Goal: Information Seeking & Learning: Learn about a topic

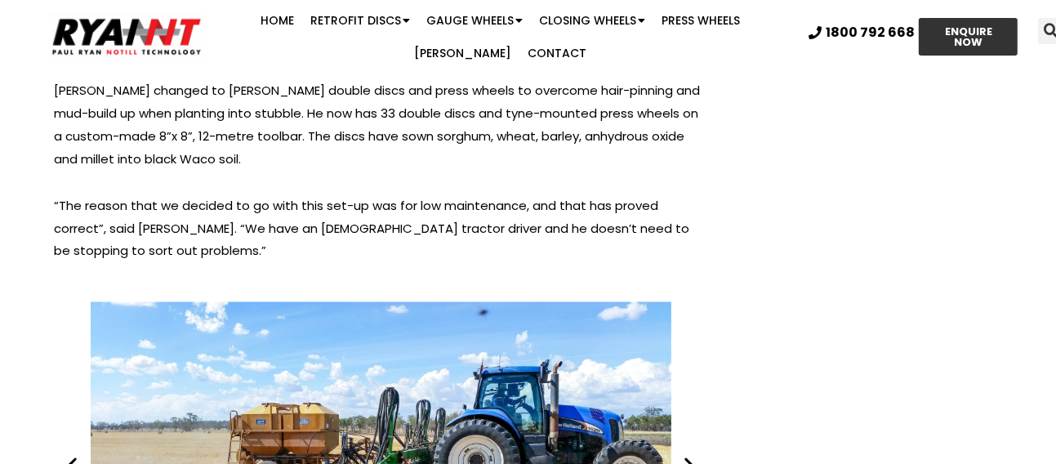
scroll to position [11914, 0]
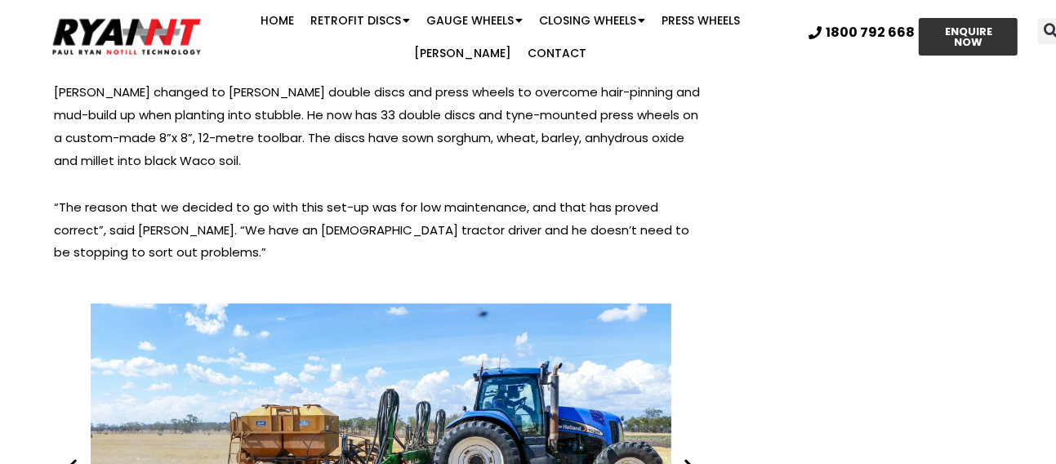
click at [691, 457] on icon "Next slide" at bounding box center [690, 467] width 20 height 20
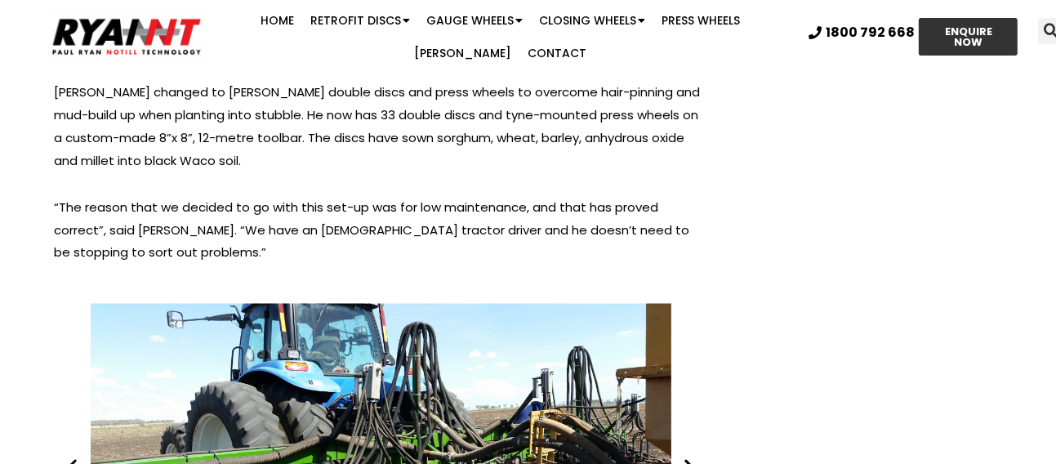
click at [690, 457] on icon "Next slide" at bounding box center [690, 467] width 20 height 20
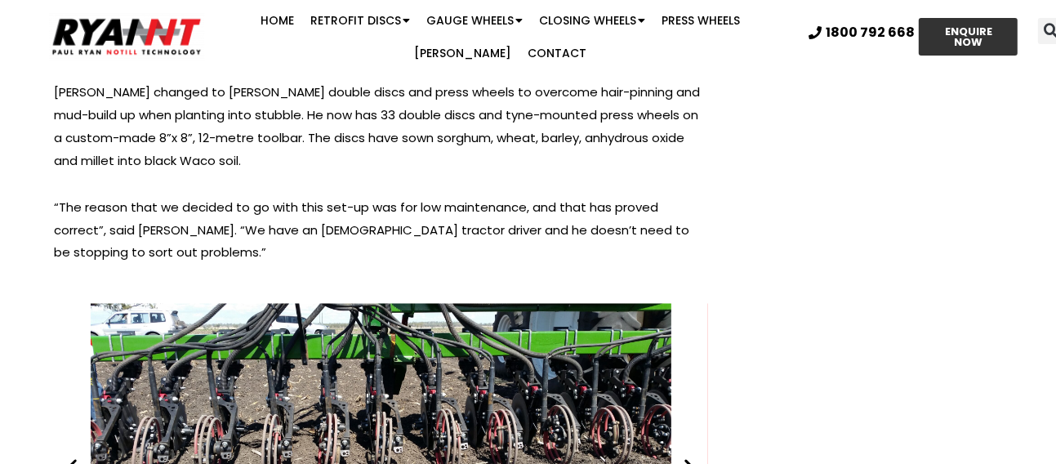
click at [690, 457] on icon "Next slide" at bounding box center [690, 467] width 20 height 20
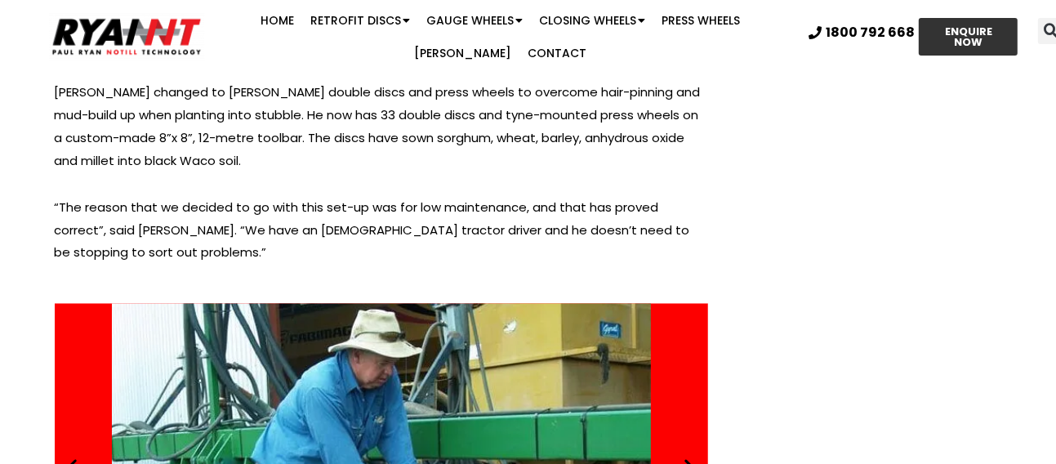
click at [690, 457] on icon "Next slide" at bounding box center [690, 467] width 20 height 20
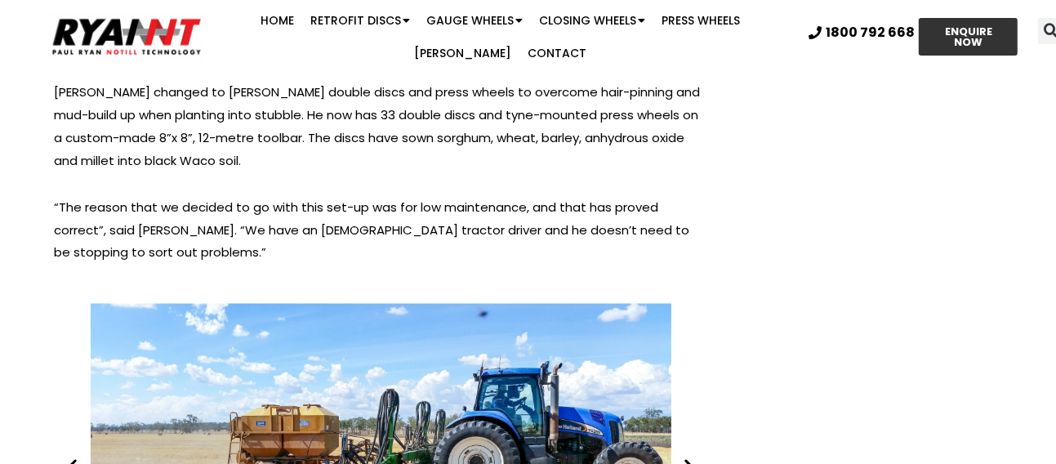
click at [690, 457] on icon "Next slide" at bounding box center [690, 467] width 20 height 20
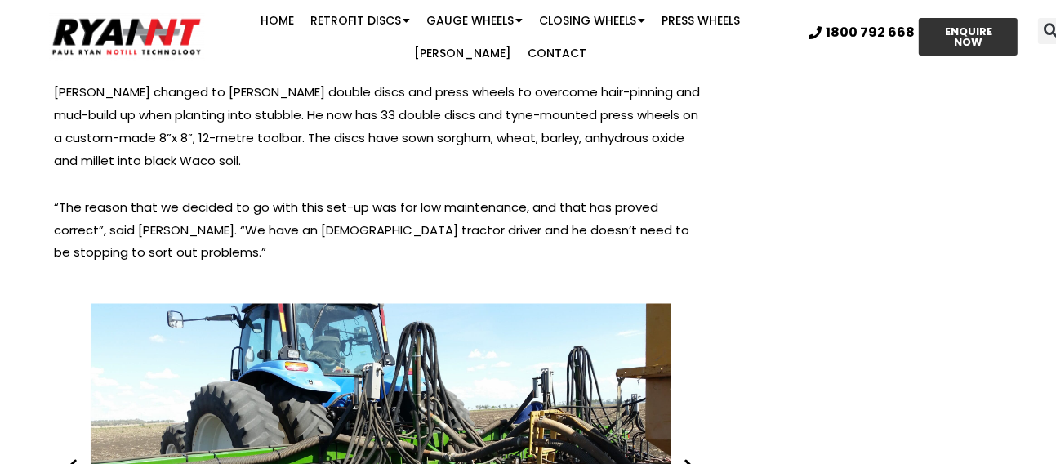
click at [690, 457] on icon "Next slide" at bounding box center [690, 467] width 20 height 20
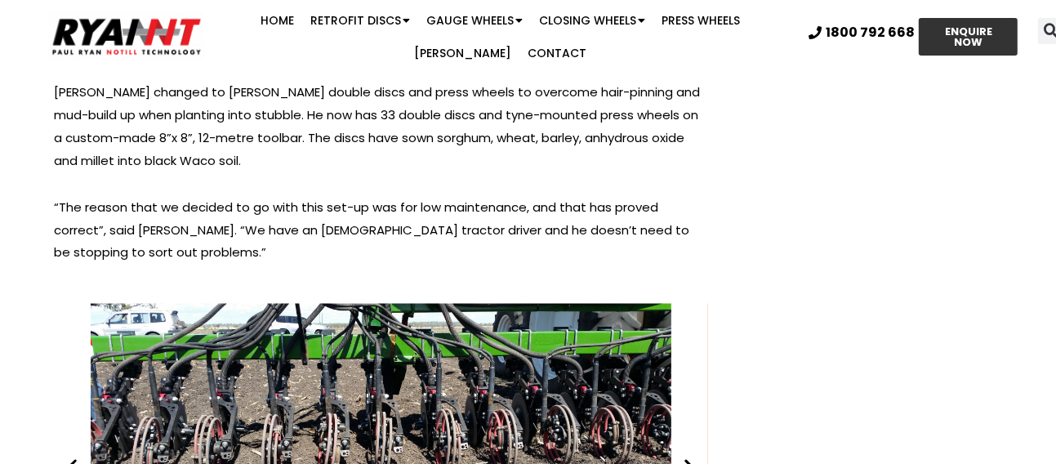
click at [690, 457] on icon "Next slide" at bounding box center [690, 467] width 20 height 20
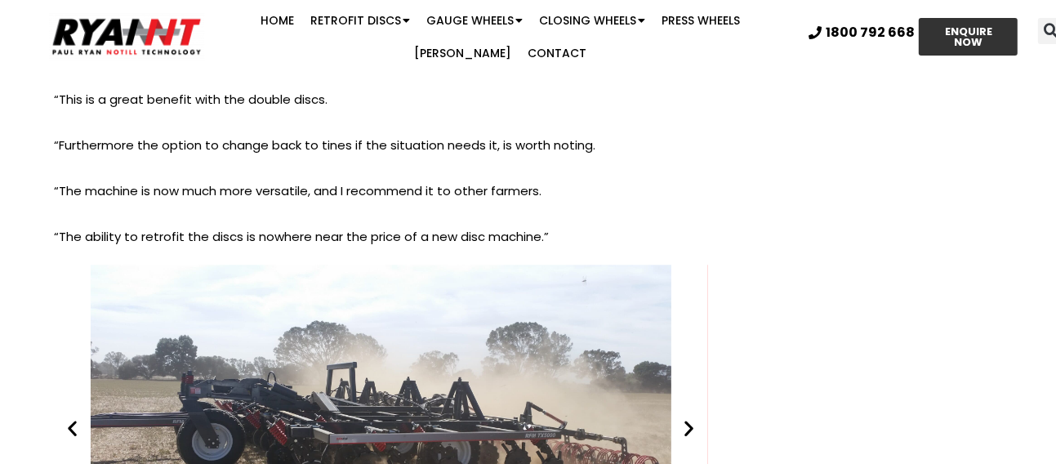
scroll to position [13058, 0]
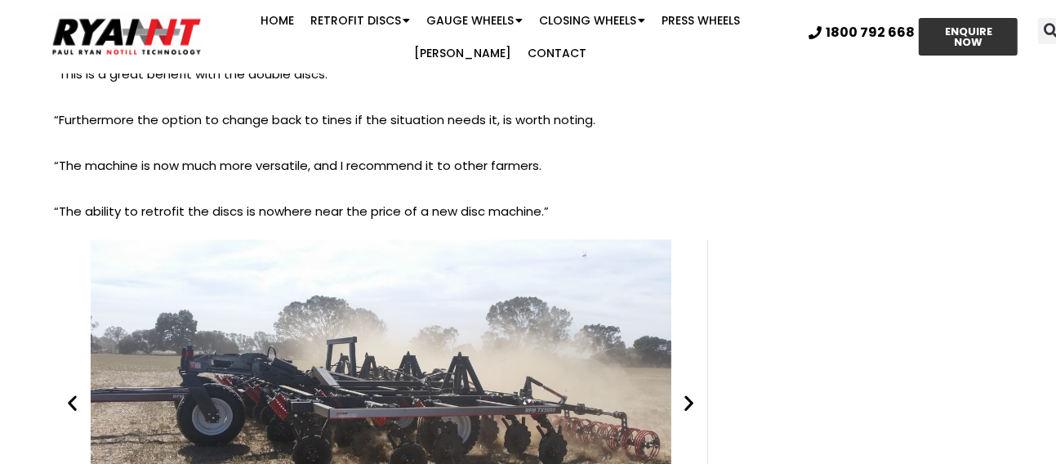
click at [686, 393] on icon "Next slide" at bounding box center [690, 403] width 20 height 20
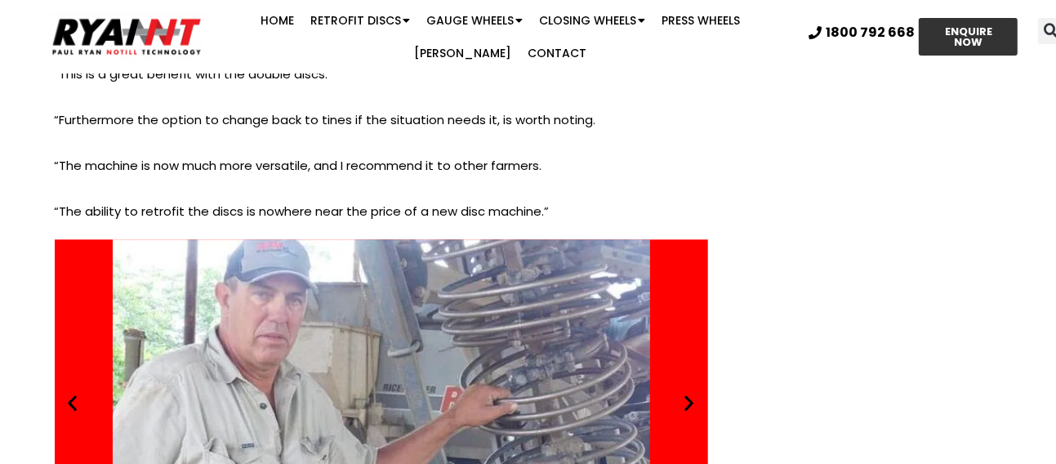
scroll to position [12976, 0]
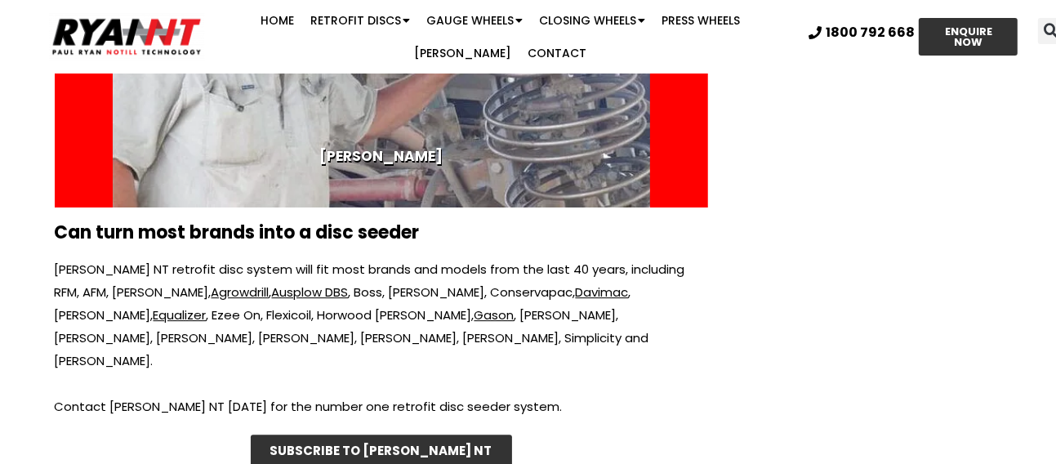
scroll to position [13385, 0]
